Goal: Task Accomplishment & Management: Manage account settings

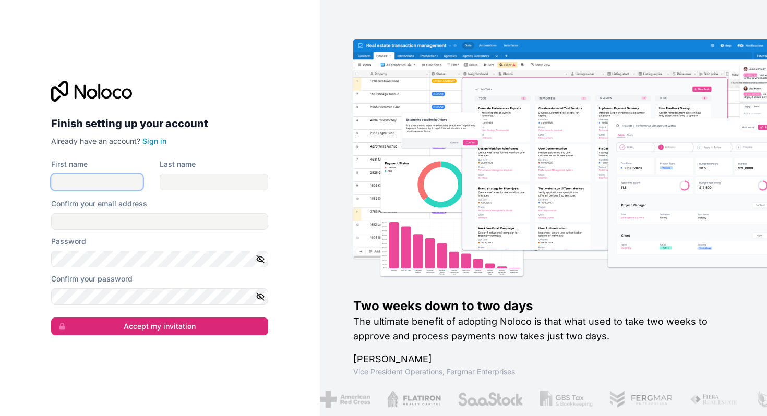
click at [115, 176] on input "First name" at bounding box center [97, 182] width 92 height 17
type input "Alptug"
type input "Ika"
type input "[EMAIL_ADDRESS][DOMAIN_NAME]"
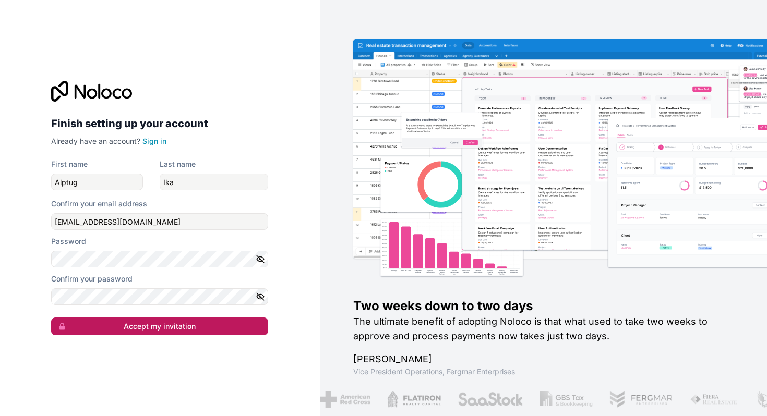
click at [99, 321] on button "Accept my invitation" at bounding box center [159, 327] width 217 height 18
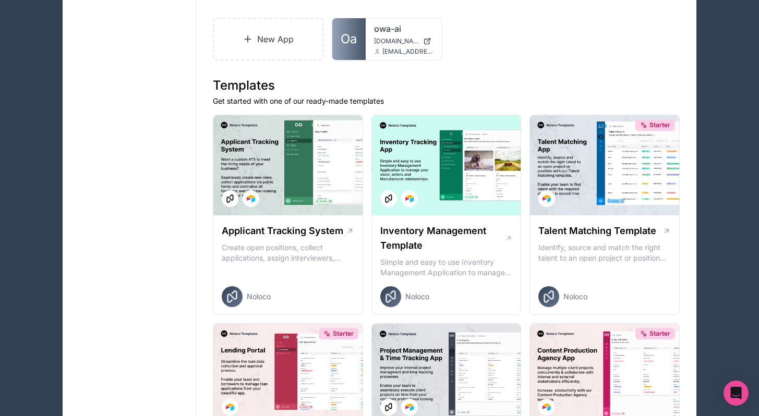
scroll to position [149, 0]
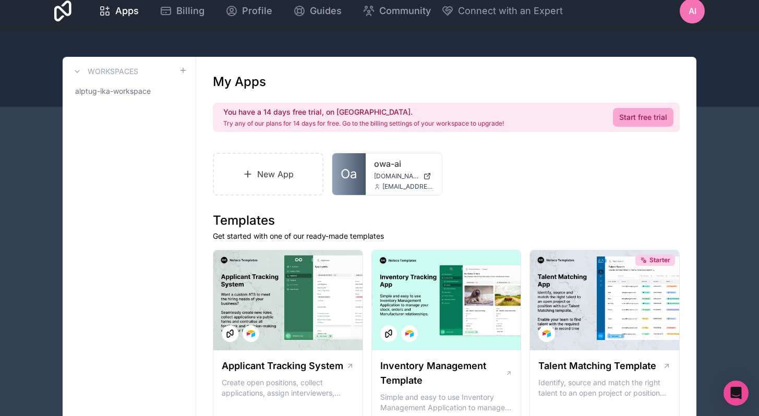
scroll to position [0, 0]
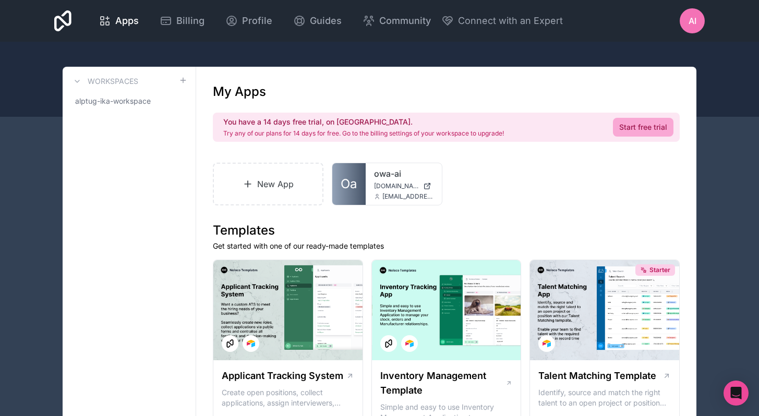
click at [68, 44] on div at bounding box center [379, 79] width 759 height 75
click at [99, 102] on span "alptug-ika-workspace" at bounding box center [113, 101] width 76 height 10
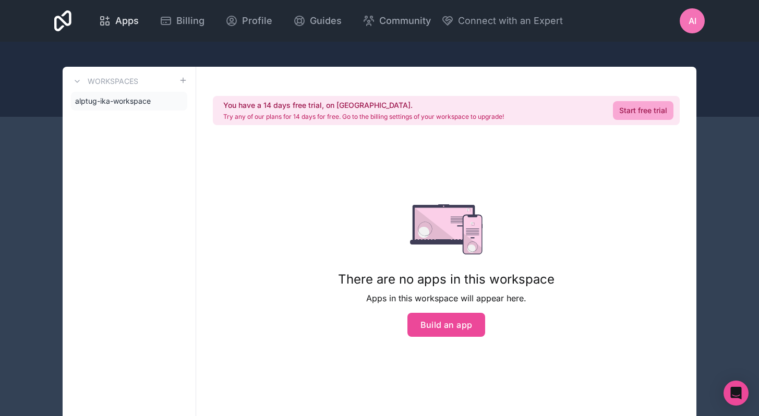
click at [131, 17] on span "Apps" at bounding box center [126, 21] width 23 height 15
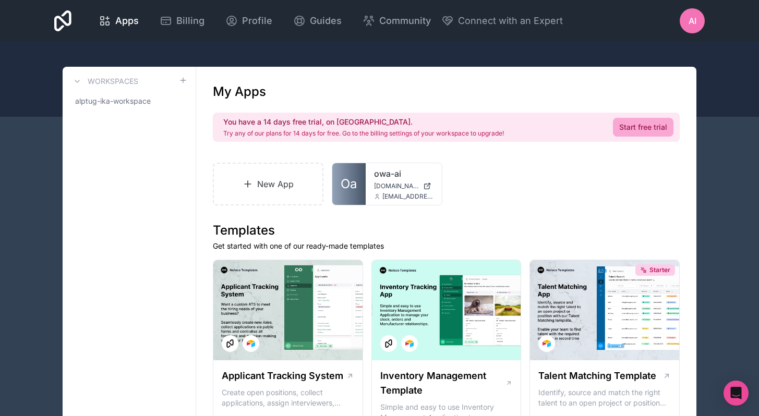
click at [68, 15] on icon at bounding box center [62, 20] width 17 height 21
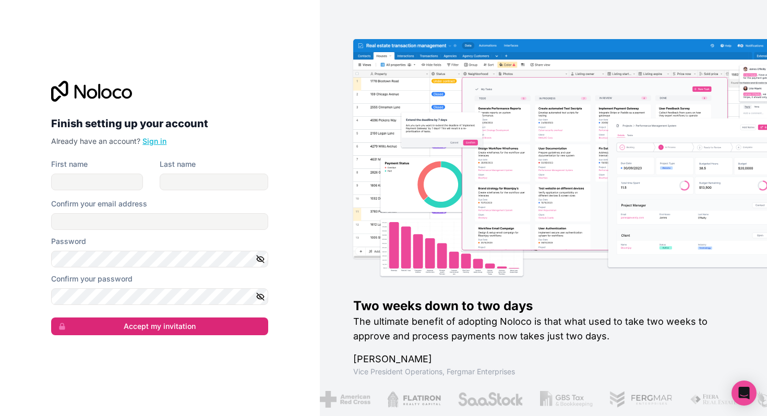
click at [151, 139] on link "Sign in" at bounding box center [154, 141] width 24 height 9
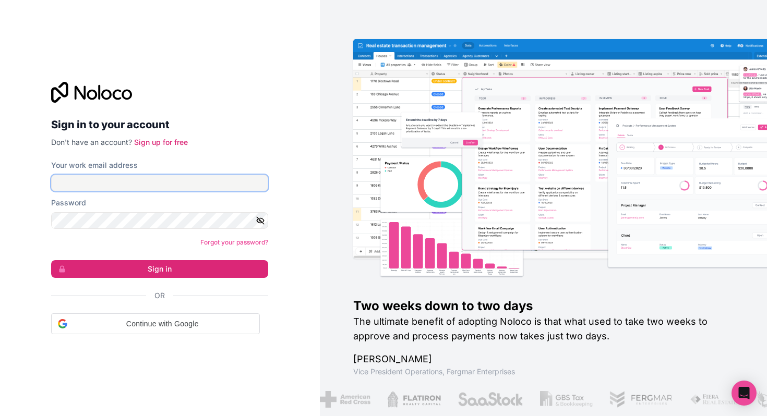
click at [144, 182] on input "Your work email address" at bounding box center [159, 183] width 217 height 17
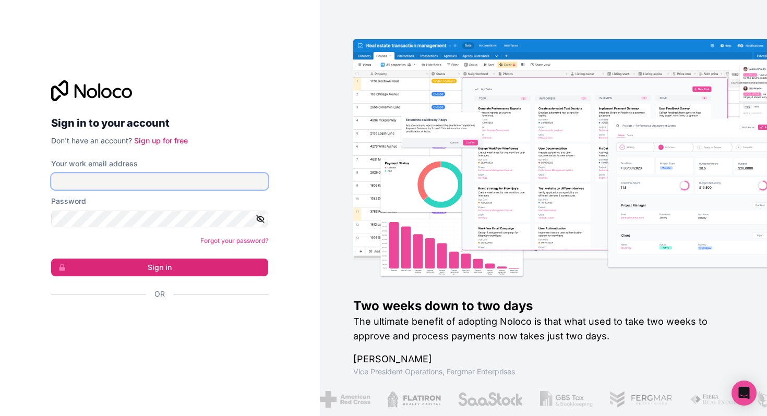
type input "alptug@otherwayaround.co"
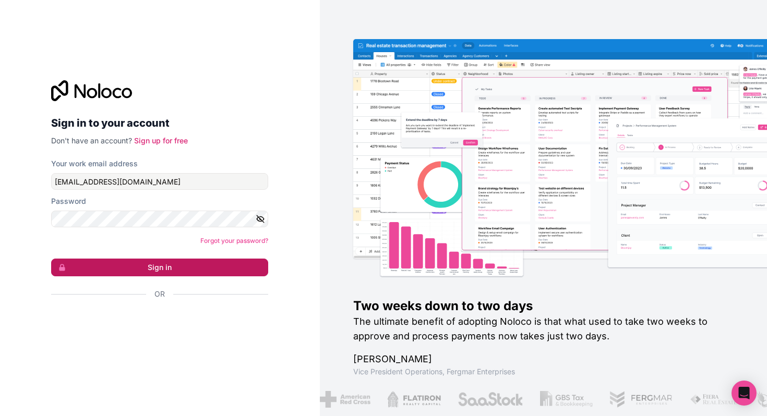
click at [165, 273] on button "Sign in" at bounding box center [159, 268] width 217 height 18
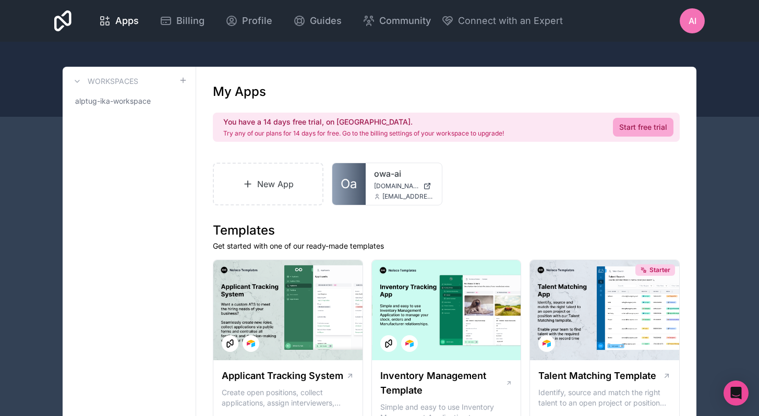
click at [696, 19] on span "AI" at bounding box center [692, 21] width 8 height 13
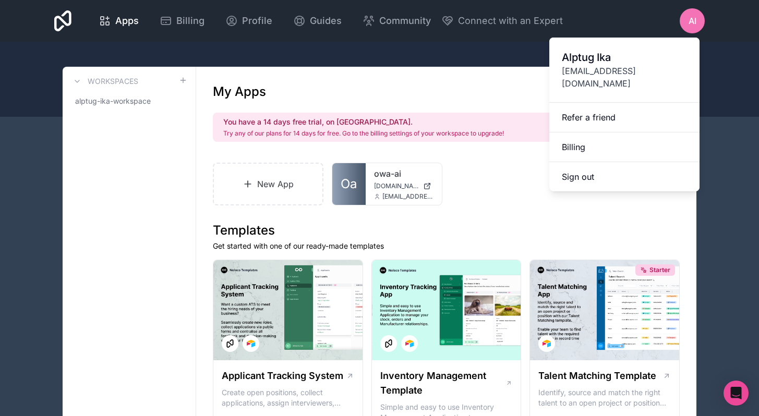
click at [317, 42] on div at bounding box center [379, 79] width 759 height 75
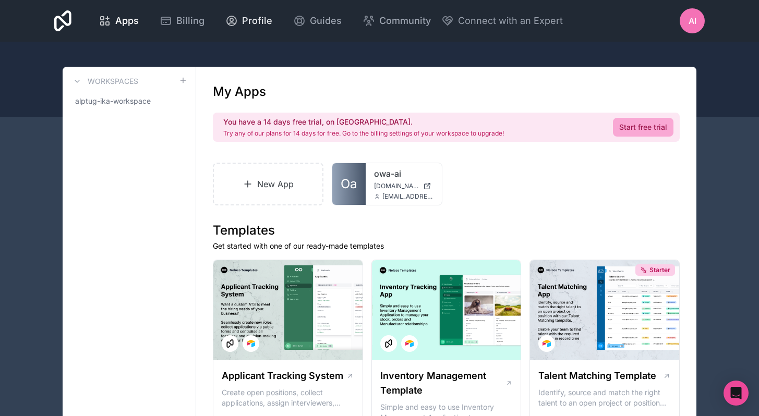
click at [247, 27] on span "Profile" at bounding box center [257, 21] width 30 height 15
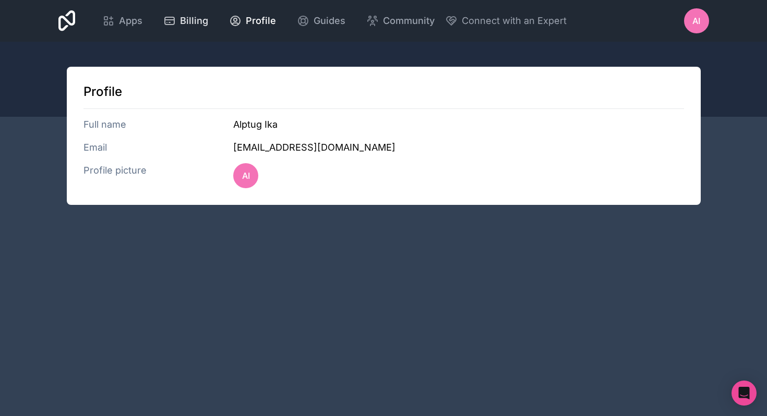
click at [199, 19] on span "Billing" at bounding box center [194, 21] width 28 height 15
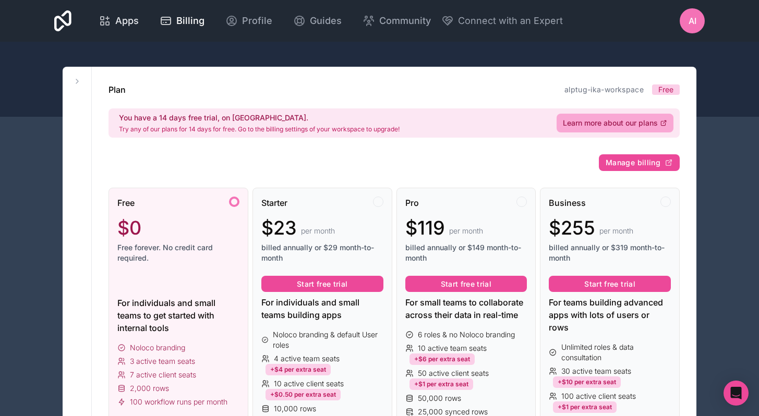
click at [121, 16] on span "Apps" at bounding box center [126, 21] width 23 height 15
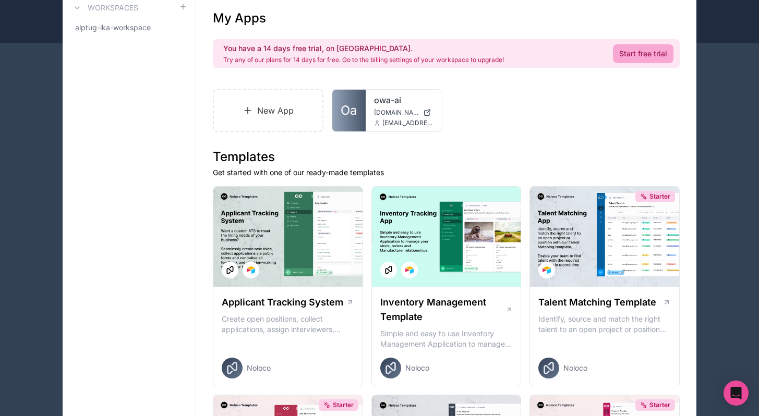
scroll to position [73, 0]
click at [365, 106] on link "Oa" at bounding box center [348, 111] width 33 height 42
